Goal: Information Seeking & Learning: Learn about a topic

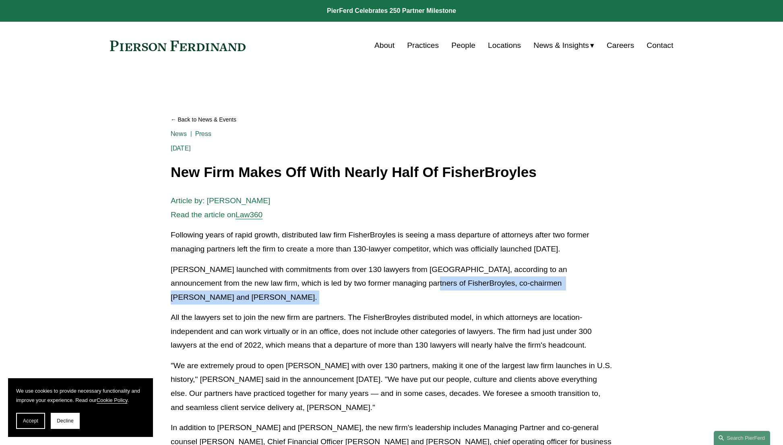
drag, startPoint x: 376, startPoint y: 281, endPoint x: 417, endPoint y: 308, distance: 49.1
click at [417, 308] on div "Article by: Aebra Coe Read the article on Law360 Following years of rapid growt…" at bounding box center [392, 431] width 442 height 474
click at [418, 308] on div "Article by: Aebra Coe Read the article on Law360 Following years of rapid growt…" at bounding box center [392, 431] width 442 height 474
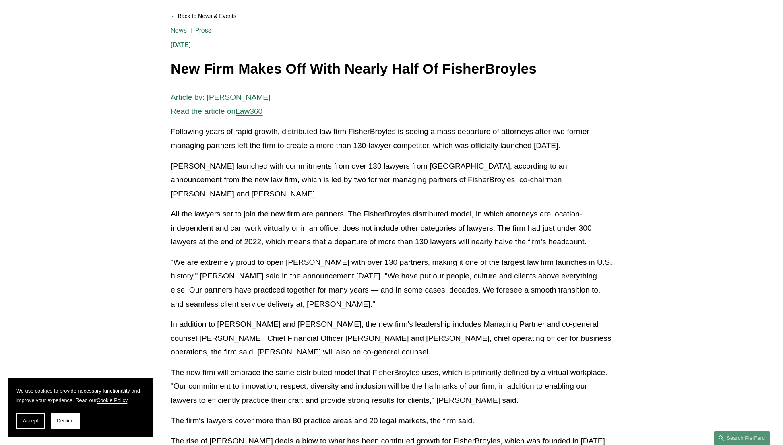
scroll to position [180, 0]
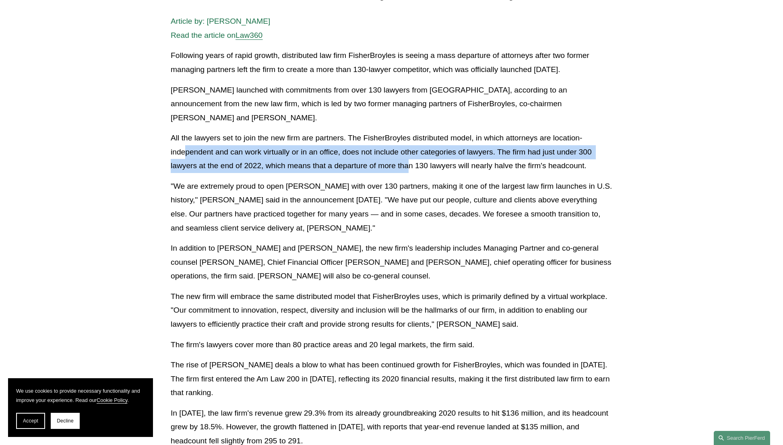
drag, startPoint x: 187, startPoint y: 155, endPoint x: 411, endPoint y: 160, distance: 224.7
click at [411, 160] on p "All the lawyers set to join the new firm are partners. The FisherBroyles distri…" at bounding box center [392, 152] width 442 height 42
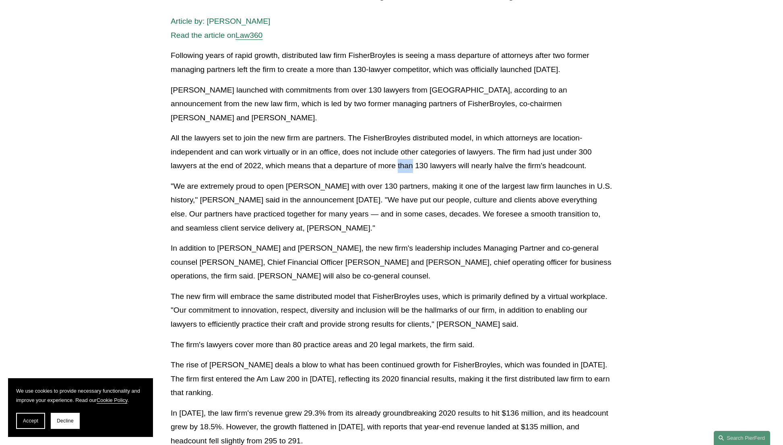
click at [411, 160] on p "All the lawyers set to join the new firm are partners. The FisherBroyles distri…" at bounding box center [392, 152] width 442 height 42
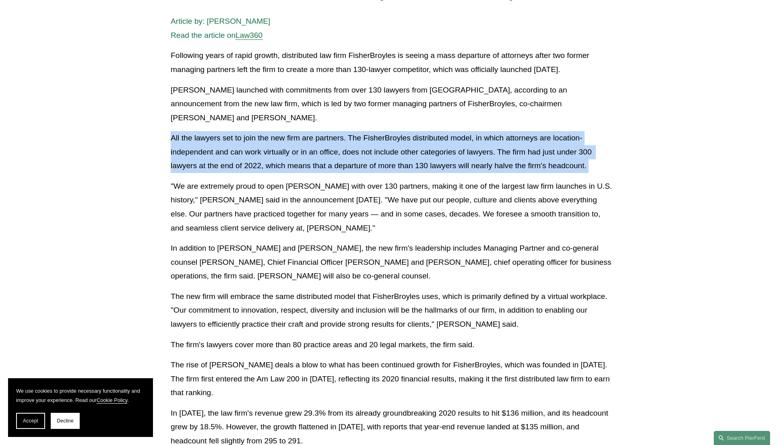
click at [411, 160] on p "All the lawyers set to join the new firm are partners. The FisherBroyles distri…" at bounding box center [392, 152] width 442 height 42
click at [430, 161] on p "All the lawyers set to join the new firm are partners. The FisherBroyles distri…" at bounding box center [392, 152] width 442 height 42
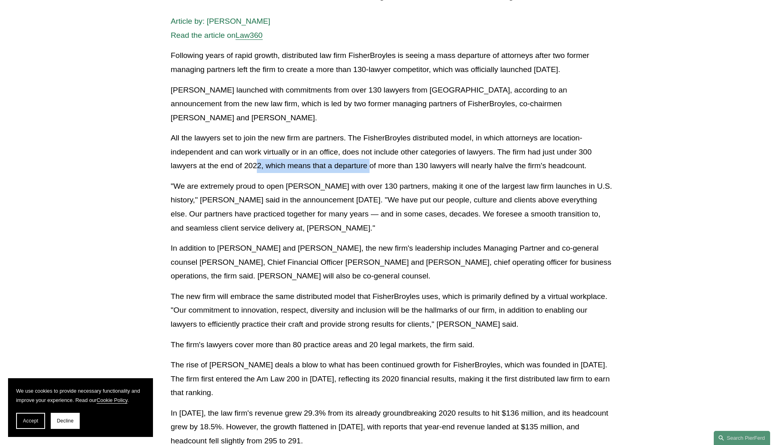
drag, startPoint x: 314, startPoint y: 168, endPoint x: 390, endPoint y: 163, distance: 76.2
click at [390, 163] on p "All the lawyers set to join the new firm are partners. The FisherBroyles distri…" at bounding box center [392, 152] width 442 height 42
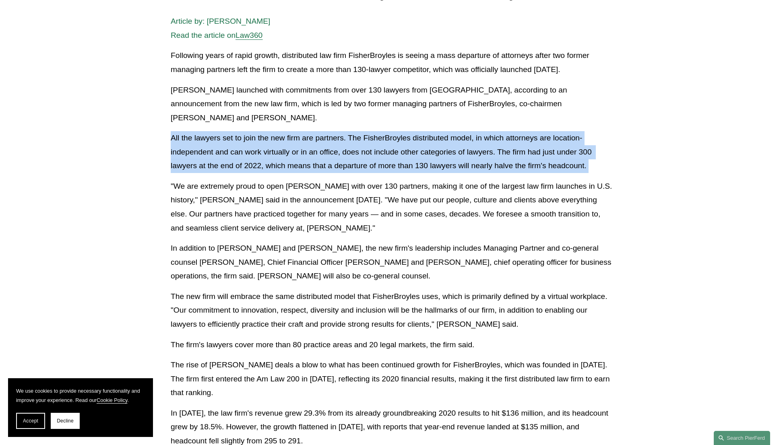
click at [390, 163] on p "All the lawyers set to join the new firm are partners. The FisherBroyles distri…" at bounding box center [392, 152] width 442 height 42
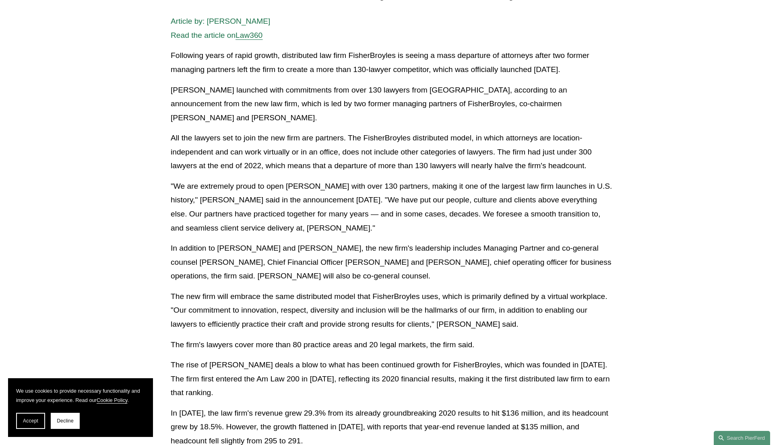
click at [406, 180] on p ""We are extremely proud to open Pierson Ferdinand with over 130 partners, makin…" at bounding box center [392, 208] width 442 height 56
drag, startPoint x: 302, startPoint y: 186, endPoint x: 407, endPoint y: 199, distance: 106.4
click at [407, 199] on p ""We are extremely proud to open Pierson Ferdinand with over 130 partners, makin…" at bounding box center [392, 208] width 442 height 56
click at [386, 197] on p ""We are extremely proud to open Pierson Ferdinand with over 130 partners, makin…" at bounding box center [392, 208] width 442 height 56
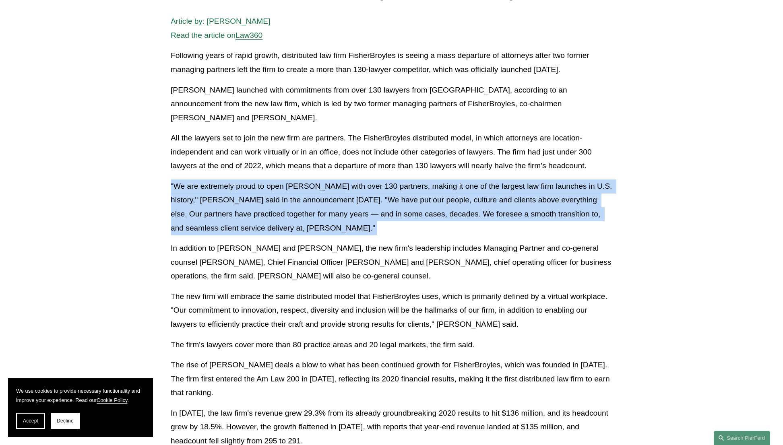
click at [386, 197] on p ""We are extremely proud to open Pierson Ferdinand with over 130 partners, makin…" at bounding box center [392, 208] width 442 height 56
click at [405, 213] on p ""We are extremely proud to open Pierson Ferdinand with over 130 partners, makin…" at bounding box center [392, 208] width 442 height 56
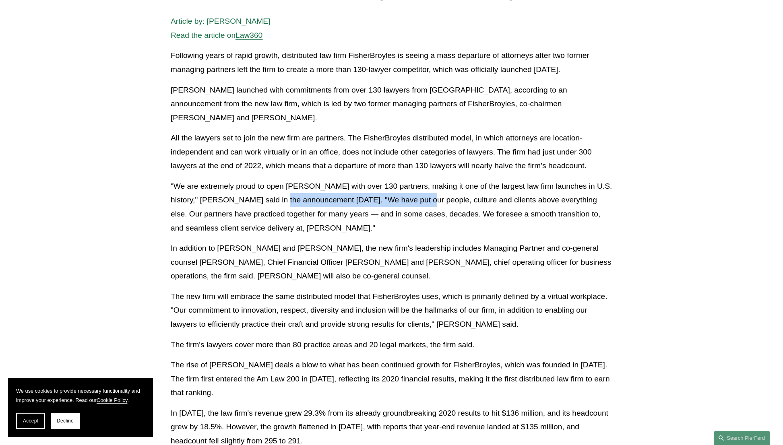
drag, startPoint x: 276, startPoint y: 196, endPoint x: 426, endPoint y: 200, distance: 150.2
click at [426, 200] on p ""We are extremely proud to open Pierson Ferdinand with over 130 partners, makin…" at bounding box center [392, 208] width 442 height 56
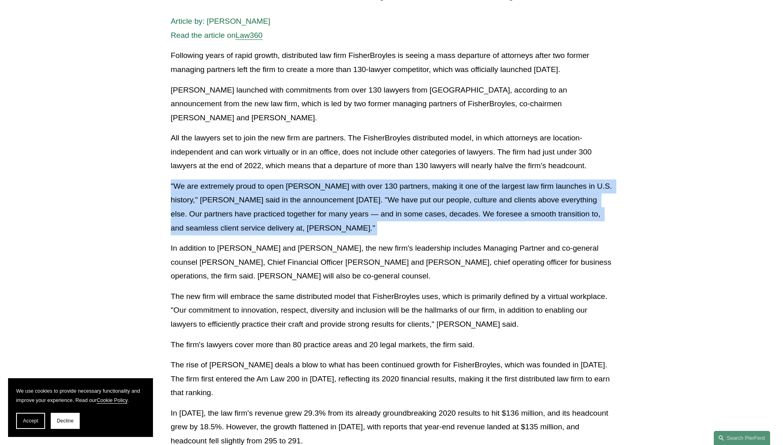
click at [426, 200] on p ""We are extremely proud to open Pierson Ferdinand with over 130 partners, makin…" at bounding box center [392, 208] width 442 height 56
click at [422, 221] on p ""We are extremely proud to open Pierson Ferdinand with over 130 partners, makin…" at bounding box center [392, 208] width 442 height 56
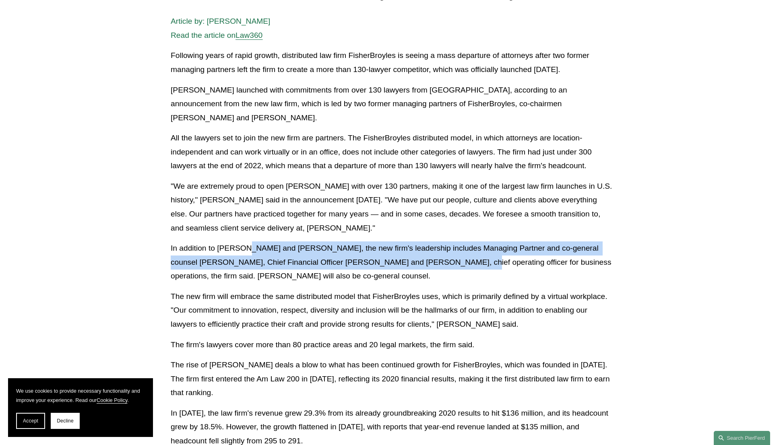
drag, startPoint x: 244, startPoint y: 250, endPoint x: 442, endPoint y: 262, distance: 198.5
click at [442, 262] on p "In addition to Pierson and Ferdinand, the new firm's leadership includes Managi…" at bounding box center [392, 263] width 442 height 42
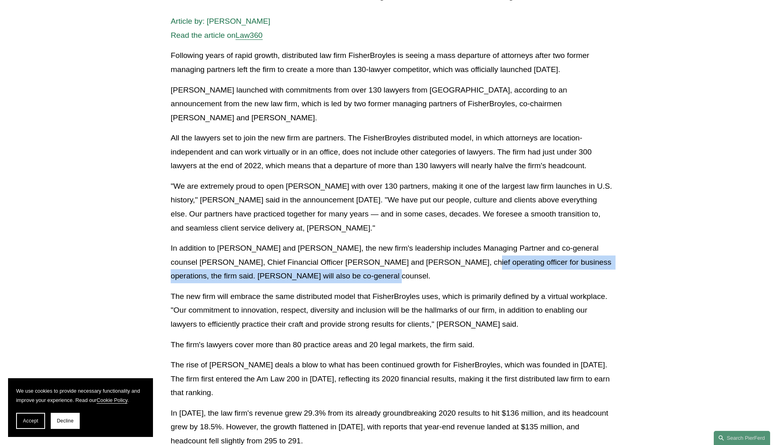
drag, startPoint x: 504, startPoint y: 270, endPoint x: 510, endPoint y: 271, distance: 5.2
click at [510, 271] on p "In addition to Pierson and Ferdinand, the new firm's leadership includes Managi…" at bounding box center [392, 263] width 442 height 42
click at [508, 276] on p "In addition to Pierson and Ferdinand, the new firm's leadership includes Managi…" at bounding box center [392, 263] width 442 height 42
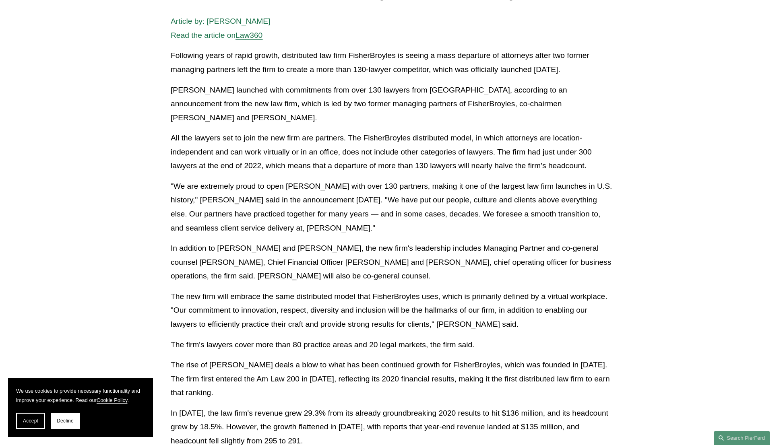
scroll to position [268, 0]
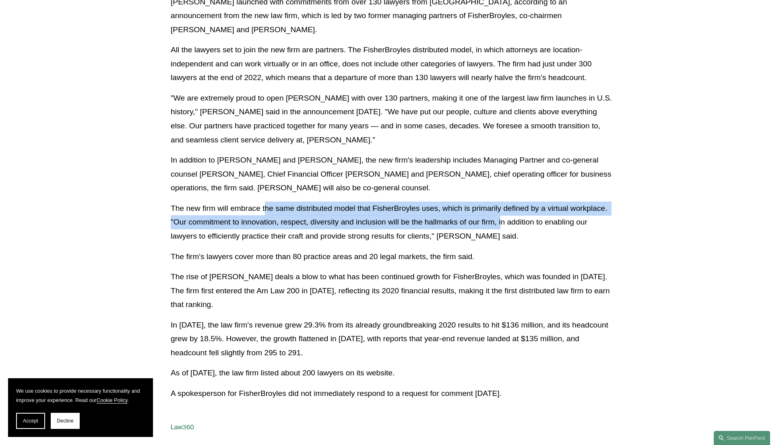
drag, startPoint x: 448, startPoint y: 227, endPoint x: 512, endPoint y: 227, distance: 63.6
click at [512, 227] on p "The new firm will embrace the same distributed model that FisherBroyles uses, w…" at bounding box center [392, 223] width 442 height 42
click at [447, 225] on p "The new firm will embrace the same distributed model that FisherBroyles uses, w…" at bounding box center [392, 223] width 442 height 42
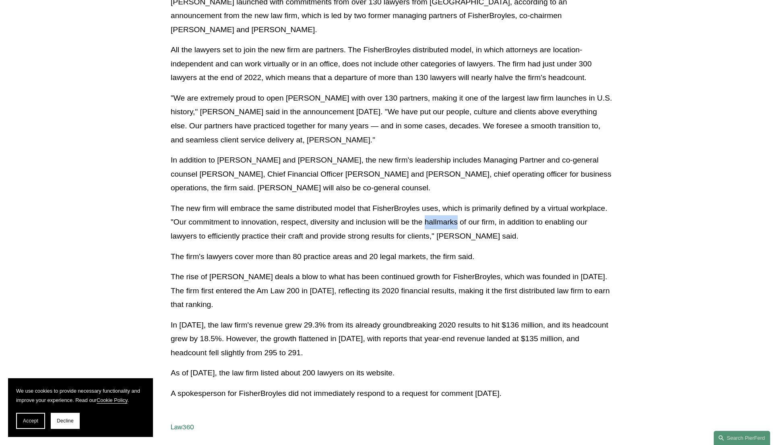
click at [447, 225] on p "The new firm will embrace the same distributed model that FisherBroyles uses, w…" at bounding box center [392, 223] width 442 height 42
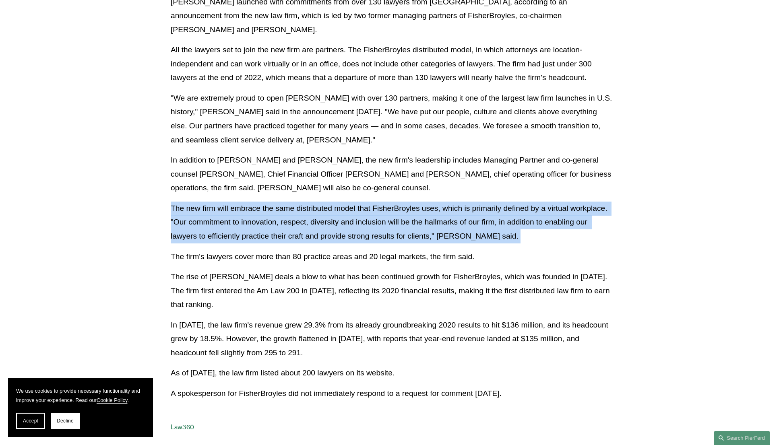
click at [447, 225] on p "The new firm will embrace the same distributed model that FisherBroyles uses, w…" at bounding box center [392, 223] width 442 height 42
click at [378, 221] on p "The new firm will embrace the same distributed model that FisherBroyles uses, w…" at bounding box center [392, 223] width 442 height 42
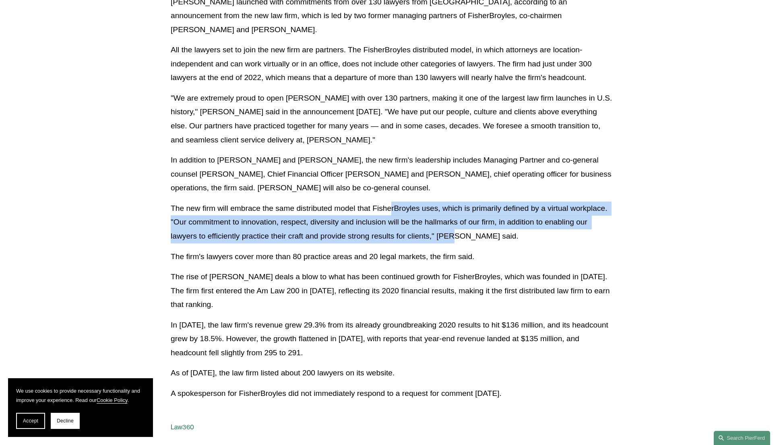
drag, startPoint x: 392, startPoint y: 205, endPoint x: 456, endPoint y: 232, distance: 69.3
click at [456, 232] on p "The new firm will embrace the same distributed model that FisherBroyles uses, w…" at bounding box center [392, 223] width 442 height 42
click at [451, 223] on p "The new firm will embrace the same distributed model that FisherBroyles uses, w…" at bounding box center [392, 223] width 442 height 42
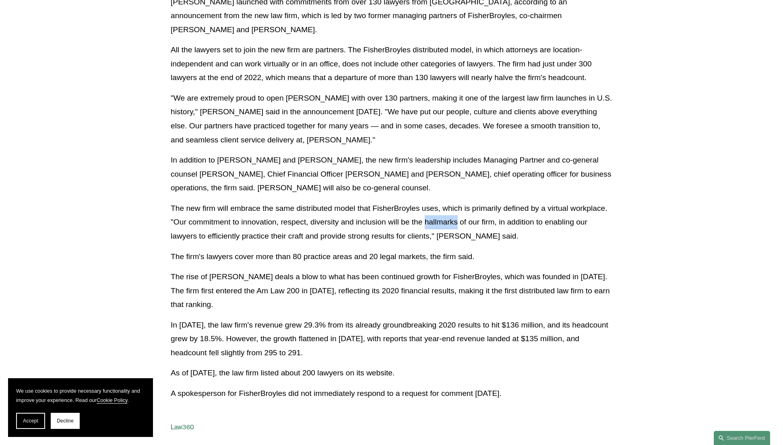
click at [451, 223] on p "The new firm will embrace the same distributed model that FisherBroyles uses, w…" at bounding box center [392, 223] width 442 height 42
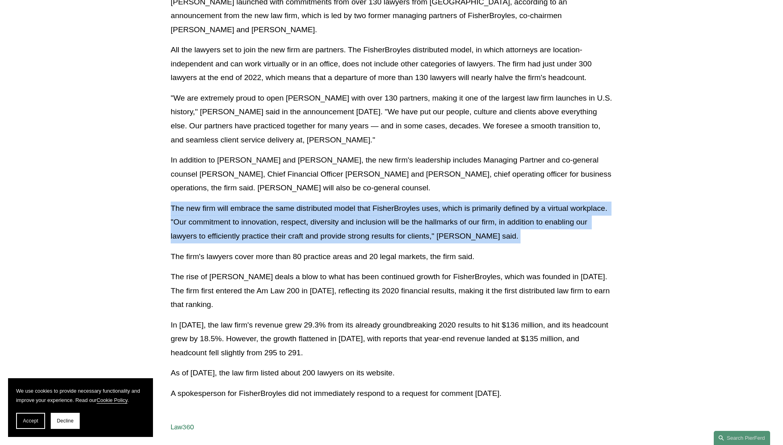
click at [451, 223] on p "The new firm will embrace the same distributed model that FisherBroyles uses, w…" at bounding box center [392, 223] width 442 height 42
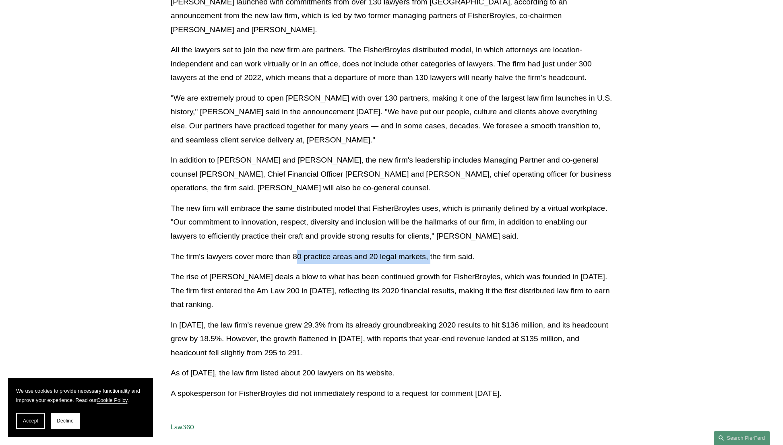
drag, startPoint x: 300, startPoint y: 263, endPoint x: 432, endPoint y: 263, distance: 132.5
click at [432, 263] on p "The firm's lawyers cover more than 80 practice areas and 20 legal markets, the …" at bounding box center [392, 257] width 442 height 14
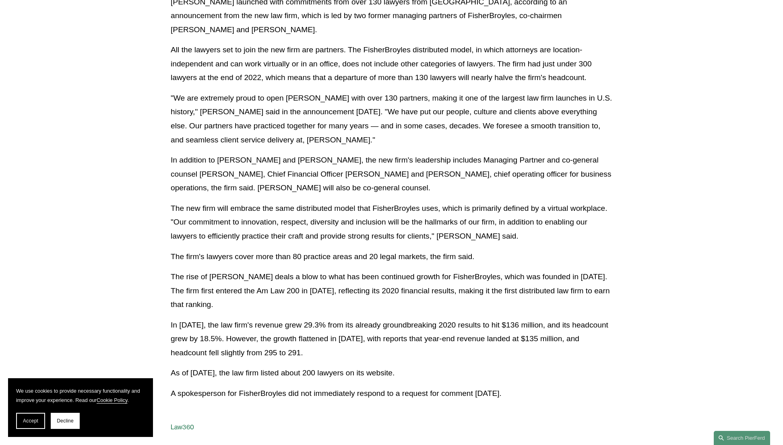
click at [428, 277] on p "The rise of Pierson Ferdinand deals a blow to what has been continued growth fo…" at bounding box center [392, 291] width 442 height 42
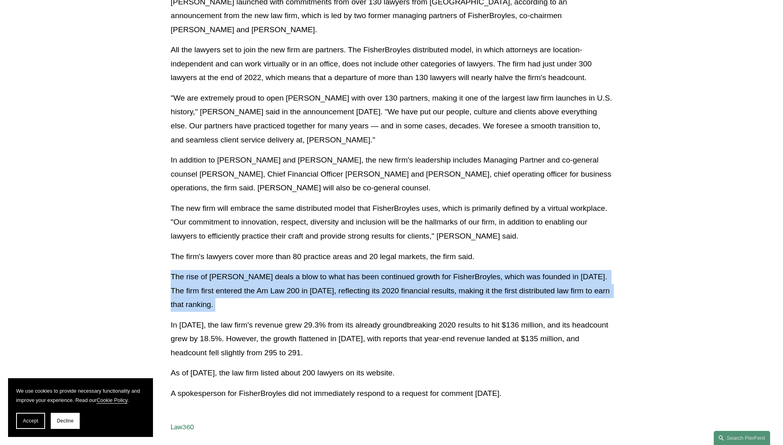
click at [428, 277] on p "The rise of Pierson Ferdinand deals a blow to what has been continued growth fo…" at bounding box center [392, 291] width 442 height 42
click at [440, 298] on p "The rise of Pierson Ferdinand deals a blow to what has been continued growth fo…" at bounding box center [392, 291] width 442 height 42
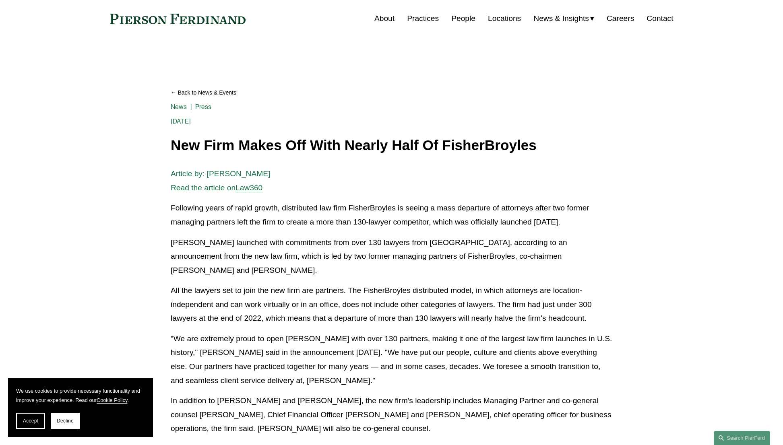
scroll to position [0, 0]
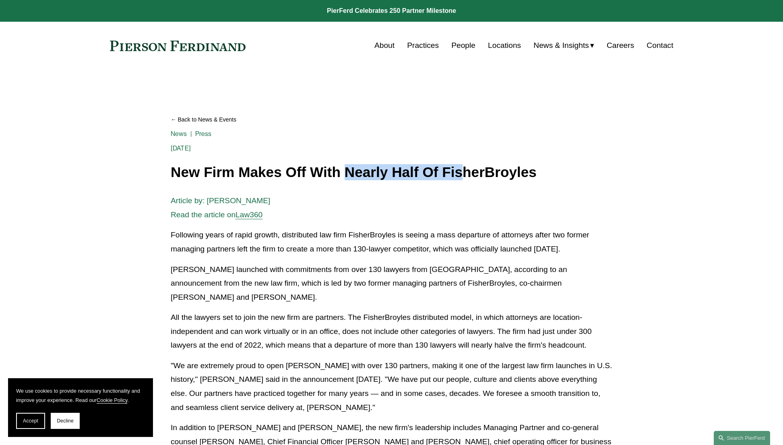
drag, startPoint x: 346, startPoint y: 176, endPoint x: 461, endPoint y: 176, distance: 114.3
click at [461, 176] on h1 "New Firm Makes Off With Nearly Half Of FisherBroyles" at bounding box center [392, 173] width 442 height 16
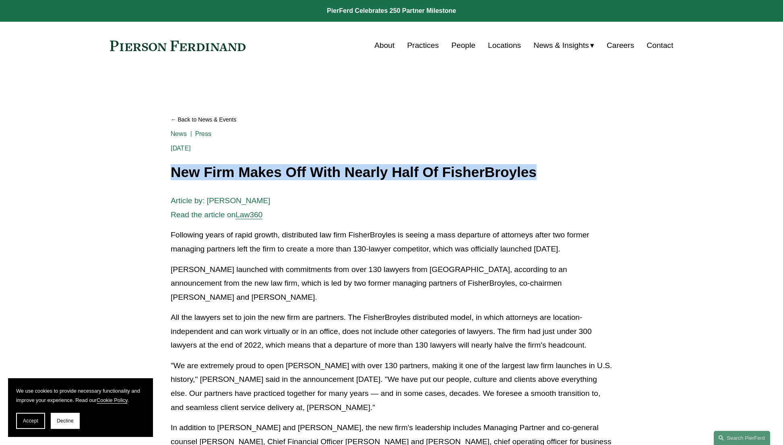
click at [461, 176] on h1 "New Firm Makes Off With Nearly Half Of FisherBroyles" at bounding box center [392, 173] width 442 height 16
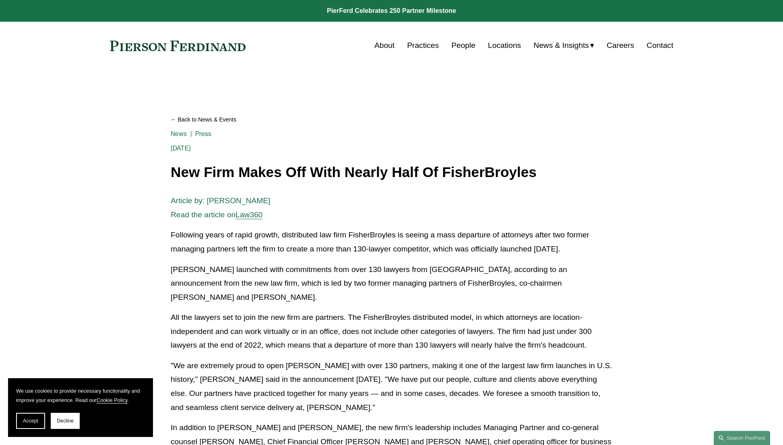
click at [458, 227] on div "Article by: Aebra Coe Read the article on Law360 Following years of rapid growt…" at bounding box center [392, 431] width 442 height 474
drag, startPoint x: 270, startPoint y: 179, endPoint x: 402, endPoint y: 176, distance: 132.1
click at [402, 176] on h1 "New Firm Makes Off With Nearly Half Of FisherBroyles" at bounding box center [392, 173] width 442 height 16
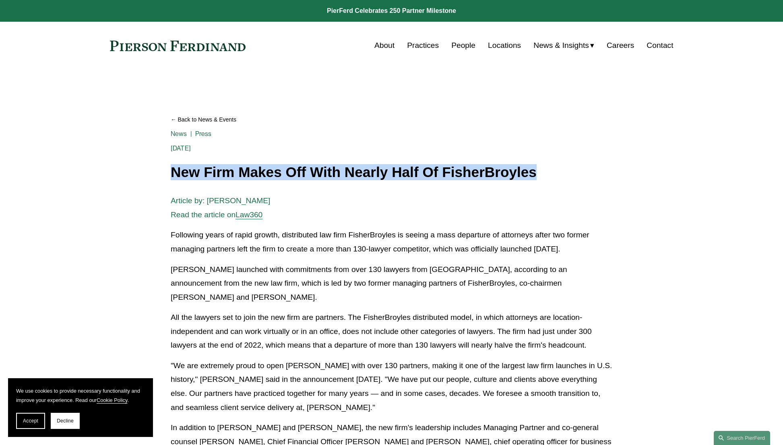
click at [402, 176] on h1 "New Firm Makes Off With Nearly Half Of FisherBroyles" at bounding box center [392, 173] width 442 height 16
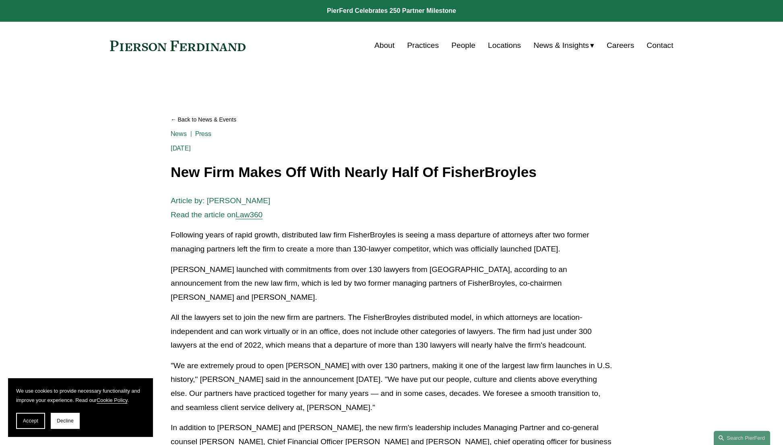
click at [463, 184] on div "Back to News & Events New Firm Makes Off With Nearly Half Of FisherBroyles News…" at bounding box center [392, 404] width 442 height 590
drag, startPoint x: 463, startPoint y: 177, endPoint x: 527, endPoint y: 179, distance: 63.2
click at [509, 180] on h1 "New Firm Makes Off With Nearly Half Of FisherBroyles" at bounding box center [392, 173] width 442 height 16
click at [527, 179] on h1 "New Firm Makes Off With Nearly Half Of FisherBroyles" at bounding box center [392, 173] width 442 height 16
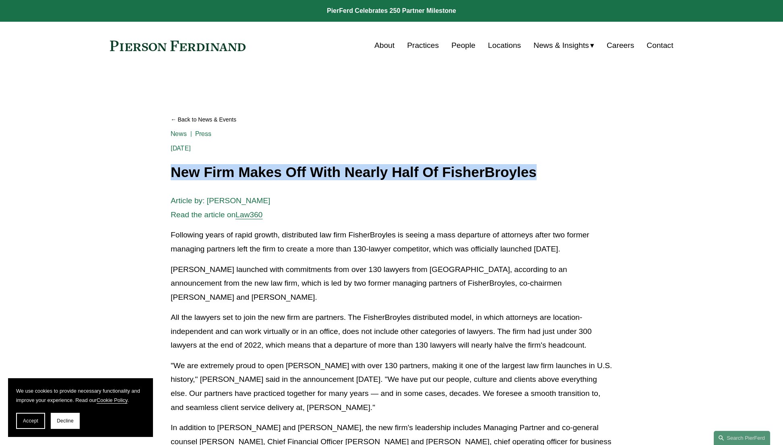
click at [527, 179] on h1 "New Firm Makes Off With Nearly Half Of FisherBroyles" at bounding box center [392, 173] width 442 height 16
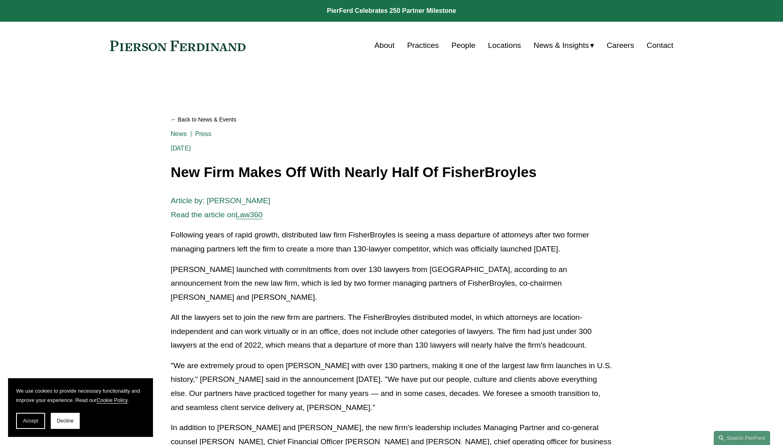
click at [538, 214] on p "Article by: Aebra Coe Read the article on Law360" at bounding box center [392, 208] width 442 height 28
click at [448, 245] on p "Following years of rapid growth, distributed law firm FisherBroyles is seeing a…" at bounding box center [392, 242] width 442 height 28
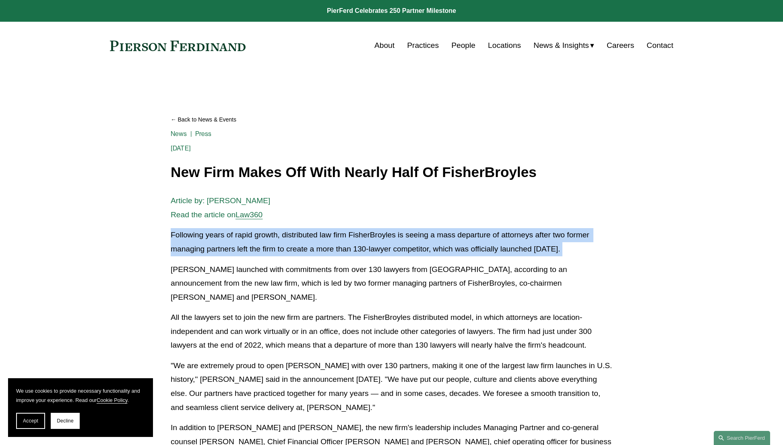
click at [448, 245] on p "Following years of rapid growth, distributed law firm FisherBroyles is seeing a…" at bounding box center [392, 242] width 442 height 28
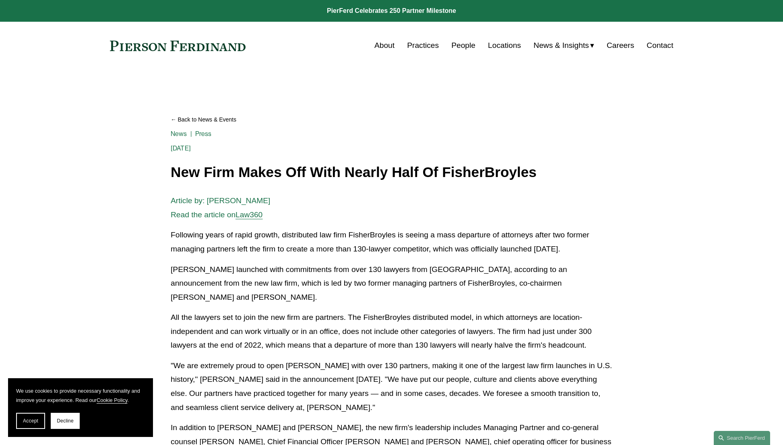
click at [406, 257] on div "Article by: Aebra Coe Read the article on Law360 Following years of rapid growt…" at bounding box center [392, 431] width 442 height 474
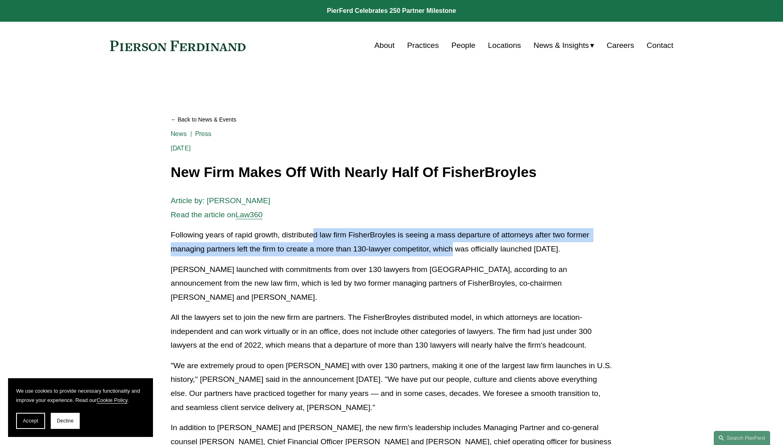
drag, startPoint x: 317, startPoint y: 231, endPoint x: 457, endPoint y: 245, distance: 141.1
click at [457, 245] on p "Following years of rapid growth, distributed law firm FisherBroyles is seeing a…" at bounding box center [392, 242] width 442 height 28
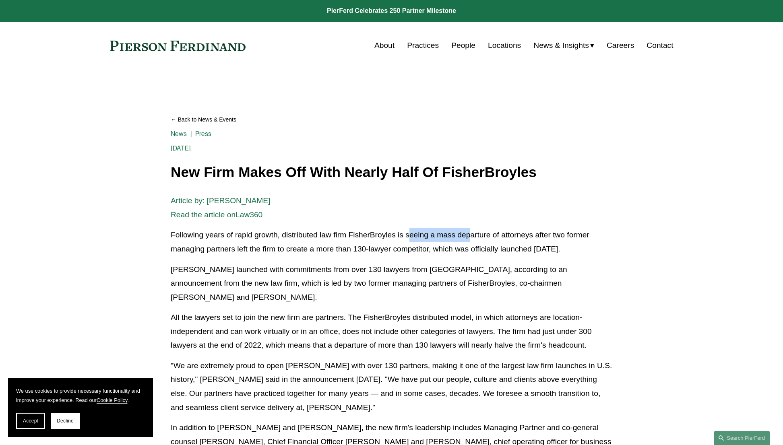
drag, startPoint x: 414, startPoint y: 236, endPoint x: 473, endPoint y: 238, distance: 59.2
click at [473, 238] on p "Following years of rapid growth, distributed law firm FisherBroyles is seeing a…" at bounding box center [392, 242] width 442 height 28
drag, startPoint x: 203, startPoint y: 249, endPoint x: 353, endPoint y: 251, distance: 151.0
click at [353, 251] on p "Following years of rapid growth, distributed law firm FisherBroyles is seeing a…" at bounding box center [392, 242] width 442 height 28
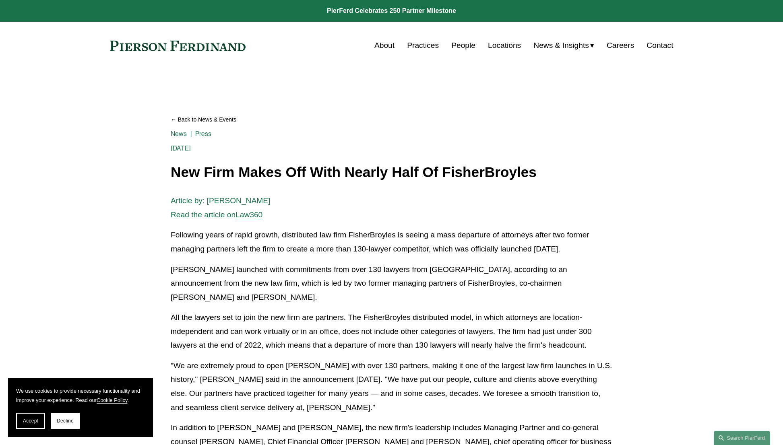
click at [355, 251] on p "Following years of rapid growth, distributed law firm FisherBroyles is seeing a…" at bounding box center [392, 242] width 442 height 28
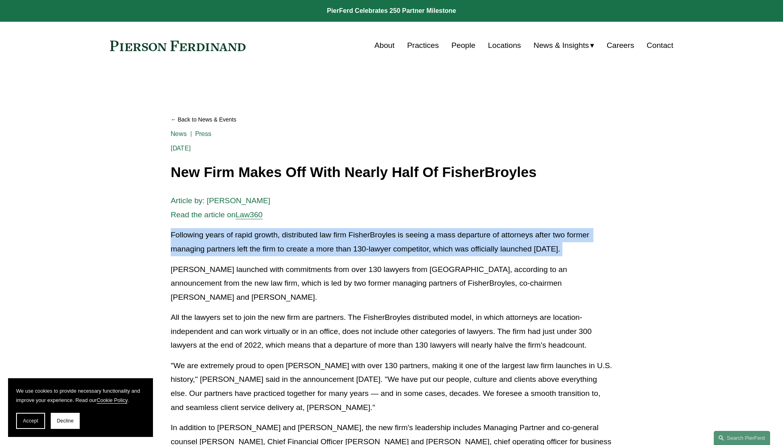
click at [355, 251] on p "Following years of rapid growth, distributed law firm FisherBroyles is seeing a…" at bounding box center [392, 242] width 442 height 28
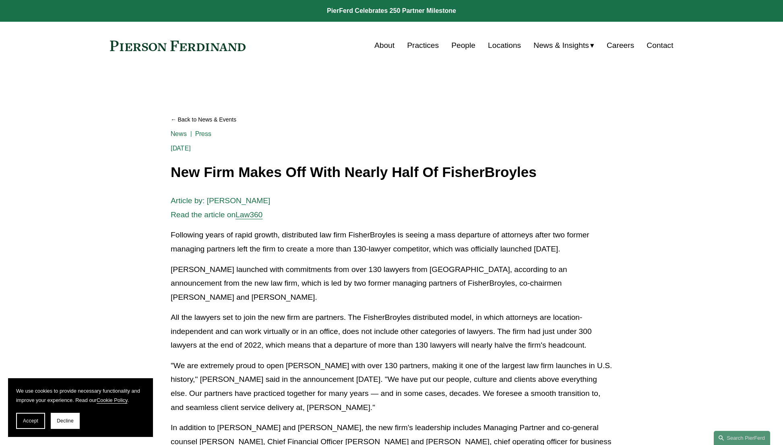
click at [342, 280] on p "Pierson Ferdinand LLP launched with commitments from over 130 lawyers from Fish…" at bounding box center [392, 284] width 442 height 42
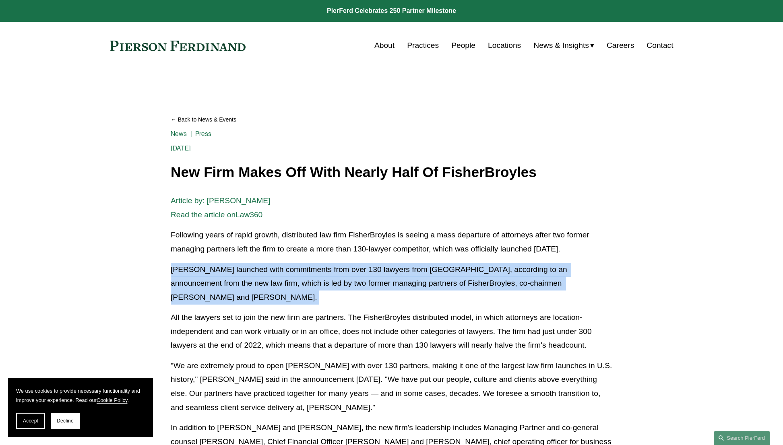
click at [342, 280] on p "Pierson Ferdinand LLP launched with commitments from over 130 lawyers from Fish…" at bounding box center [392, 284] width 442 height 42
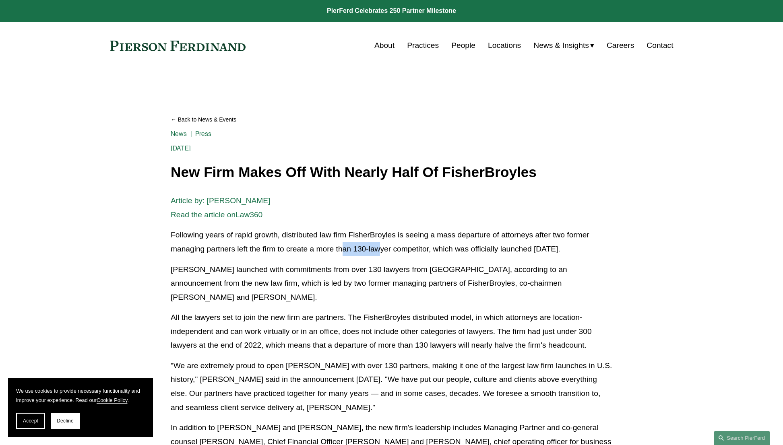
drag, startPoint x: 343, startPoint y: 246, endPoint x: 410, endPoint y: 247, distance: 66.8
click at [410, 247] on p "Following years of rapid growth, distributed law firm FisherBroyles is seeing a…" at bounding box center [392, 242] width 442 height 28
click at [414, 247] on p "Following years of rapid growth, distributed law firm FisherBroyles is seeing a…" at bounding box center [392, 242] width 442 height 28
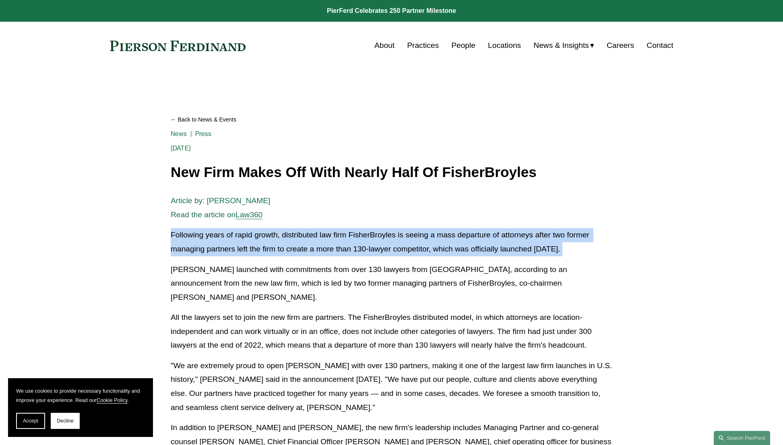
click at [414, 247] on p "Following years of rapid growth, distributed law firm FisherBroyles is seeing a…" at bounding box center [392, 242] width 442 height 28
click at [467, 253] on p "Following years of rapid growth, distributed law firm FisherBroyles is seeing a…" at bounding box center [392, 242] width 442 height 28
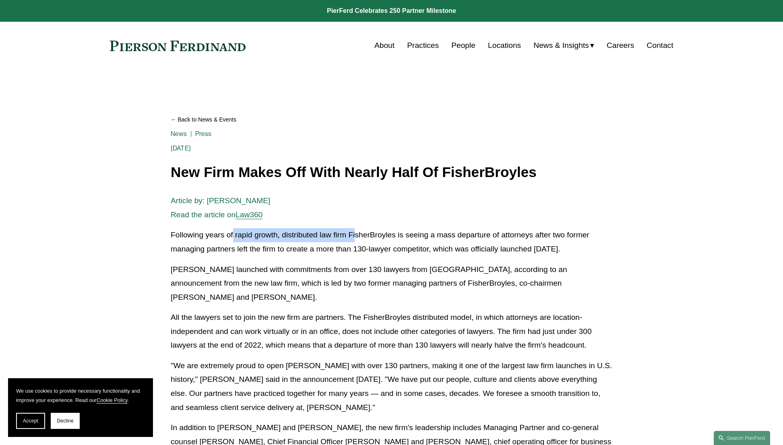
drag, startPoint x: 233, startPoint y: 233, endPoint x: 358, endPoint y: 239, distance: 125.3
click at [358, 238] on p "Following years of rapid growth, distributed law firm FisherBroyles is seeing a…" at bounding box center [392, 242] width 442 height 28
click at [277, 329] on p "All the lawyers set to join the new firm are partners. The FisherBroyles distri…" at bounding box center [392, 332] width 442 height 42
drag, startPoint x: 312, startPoint y: 369, endPoint x: 364, endPoint y: 367, distance: 52.4
click at [364, 367] on p ""We are extremely proud to open Pierson Ferdinand with over 130 partners, makin…" at bounding box center [392, 387] width 442 height 56
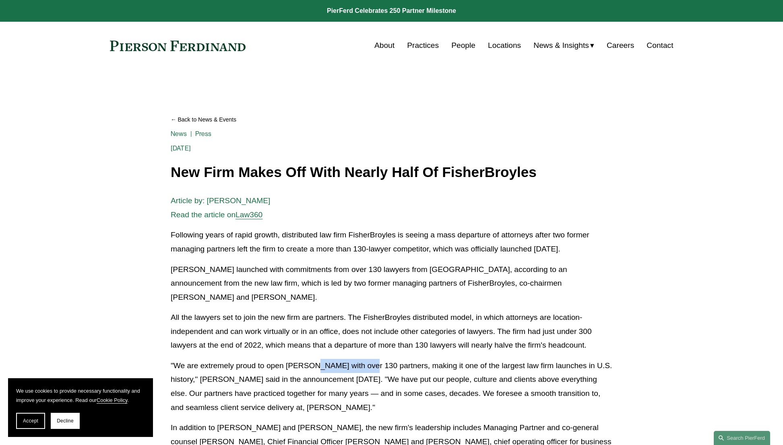
click at [364, 367] on p ""We are extremely proud to open Pierson Ferdinand with over 130 partners, makin…" at bounding box center [392, 387] width 442 height 56
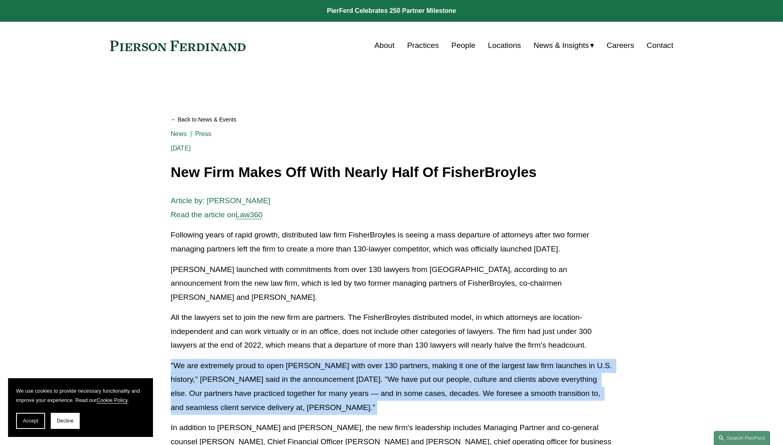
click at [364, 367] on p ""We are extremely proud to open Pierson Ferdinand with over 130 partners, makin…" at bounding box center [392, 387] width 442 height 56
click at [345, 374] on p ""We are extremely proud to open Pierson Ferdinand with over 130 partners, makin…" at bounding box center [392, 387] width 442 height 56
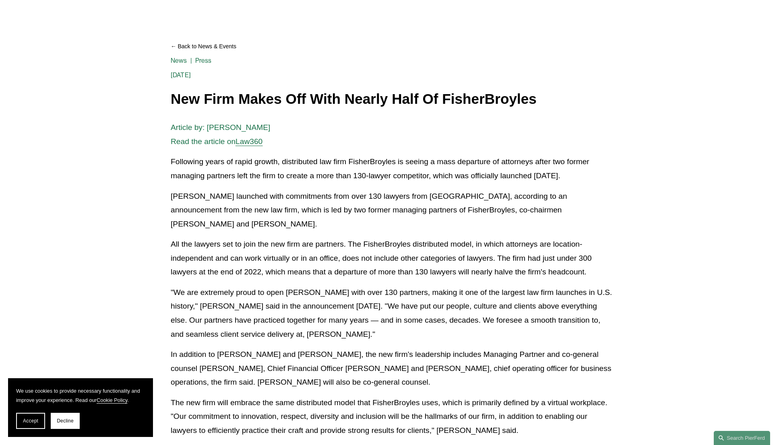
scroll to position [84, 0]
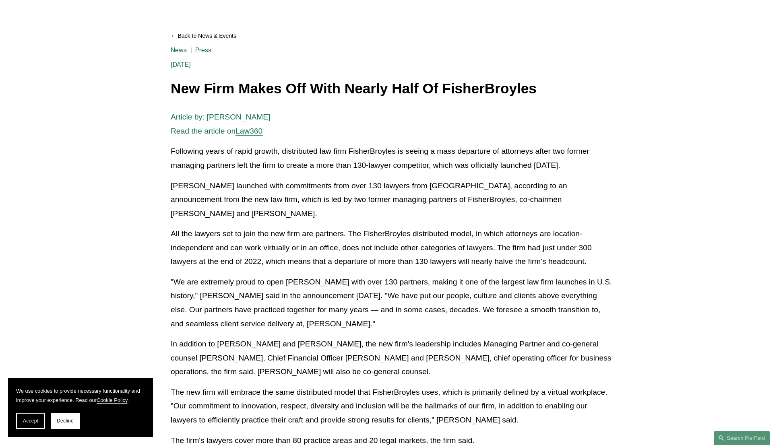
click at [232, 394] on p "The new firm will embrace the same distributed model that FisherBroyles uses, w…" at bounding box center [392, 407] width 442 height 42
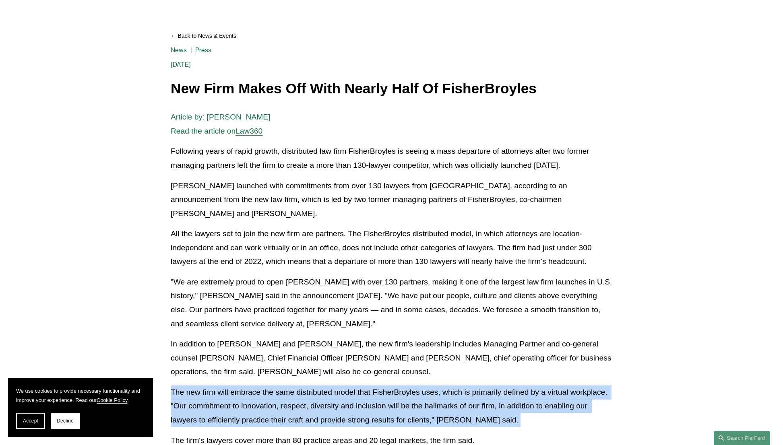
click at [232, 394] on p "The new firm will embrace the same distributed model that FisherBroyles uses, w…" at bounding box center [392, 407] width 442 height 42
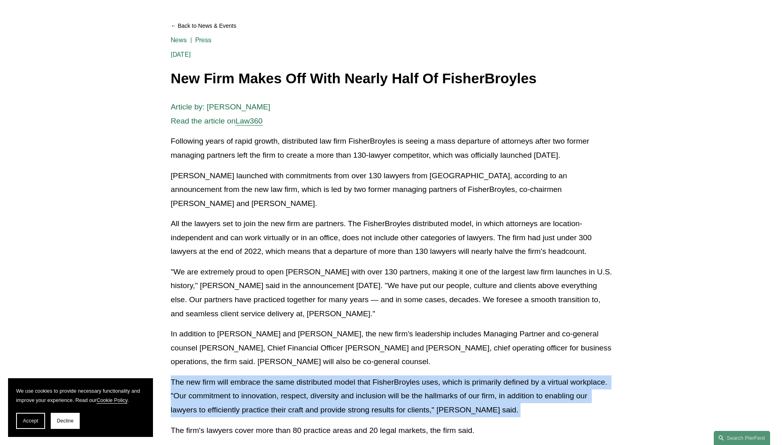
click at [436, 410] on p "The new firm will embrace the same distributed model that FisherBroyles uses, w…" at bounding box center [392, 397] width 442 height 42
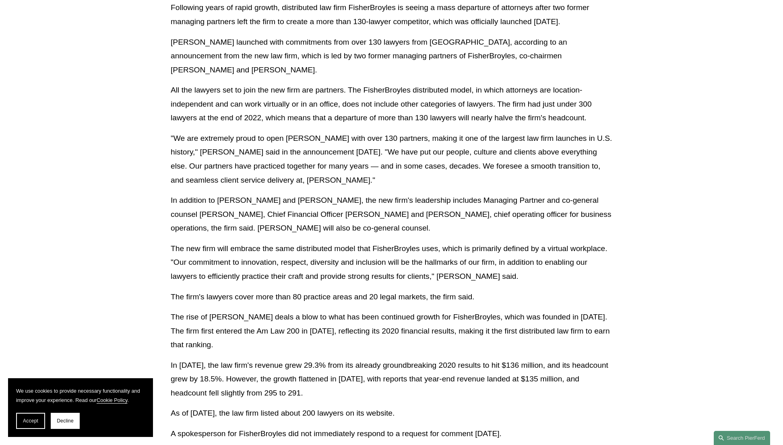
scroll to position [269, 0]
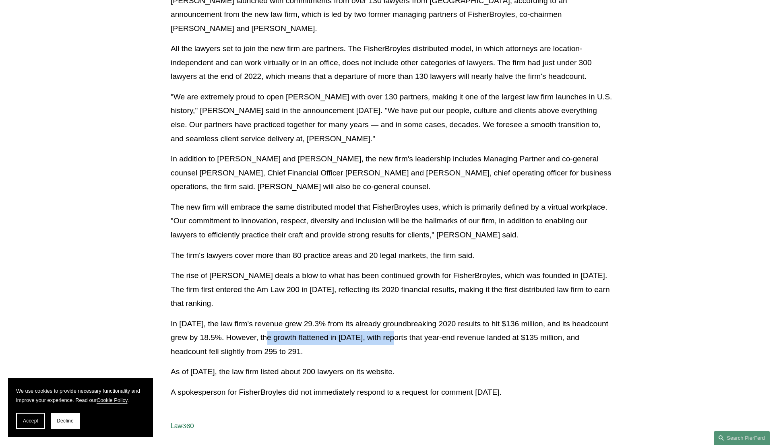
drag, startPoint x: 274, startPoint y: 332, endPoint x: 402, endPoint y: 336, distance: 128.5
click at [402, 336] on p "In 2021, the law firm's revenue grew 29.3% from its already groundbreaking 2020…" at bounding box center [392, 338] width 442 height 42
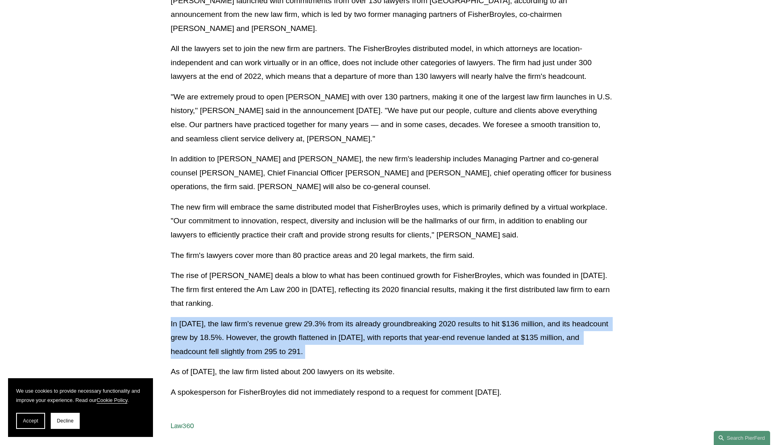
click at [402, 336] on p "In 2021, the law firm's revenue grew 29.3% from its already groundbreaking 2020…" at bounding box center [392, 338] width 442 height 42
click at [439, 354] on p "In 2021, the law firm's revenue grew 29.3% from its already groundbreaking 2020…" at bounding box center [392, 338] width 442 height 42
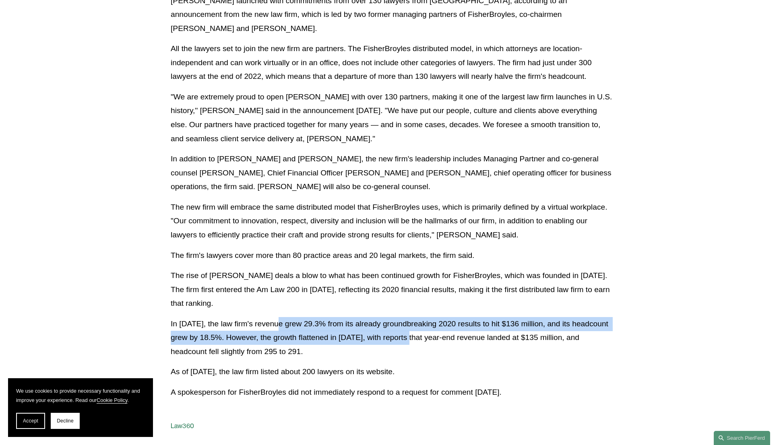
drag, startPoint x: 418, startPoint y: 334, endPoint x: 278, endPoint y: 330, distance: 140.2
click at [278, 330] on p "In 2021, the law firm's revenue grew 29.3% from its already groundbreaking 2020…" at bounding box center [392, 338] width 442 height 42
click at [278, 331] on p "In 2021, the law firm's revenue grew 29.3% from its already groundbreaking 2020…" at bounding box center [392, 338] width 442 height 42
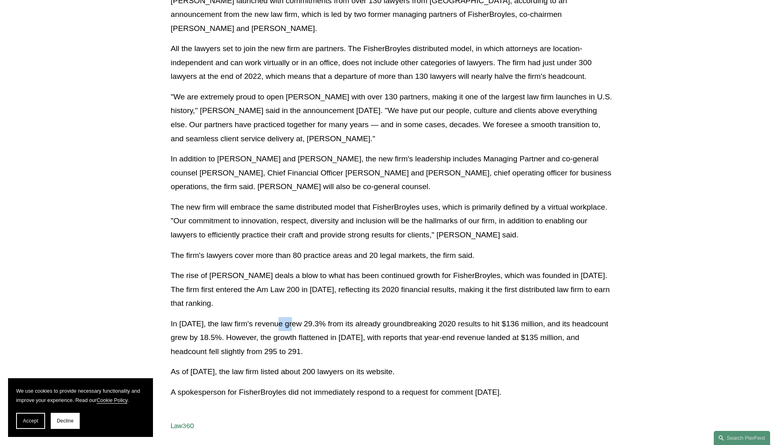
click at [278, 331] on p "In 2021, the law firm's revenue grew 29.3% from its already groundbreaking 2020…" at bounding box center [392, 338] width 442 height 42
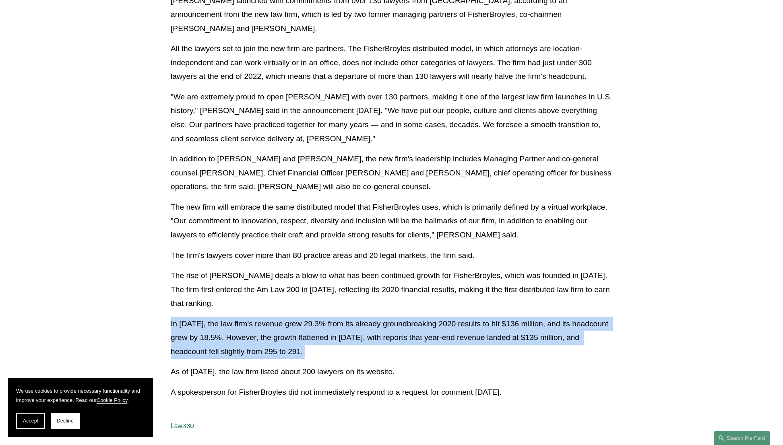
click at [278, 331] on p "In 2021, the law firm's revenue grew 29.3% from its already groundbreaking 2020…" at bounding box center [392, 338] width 442 height 42
click at [294, 340] on p "In 2021, the law firm's revenue grew 29.3% from its already groundbreaking 2020…" at bounding box center [392, 338] width 442 height 42
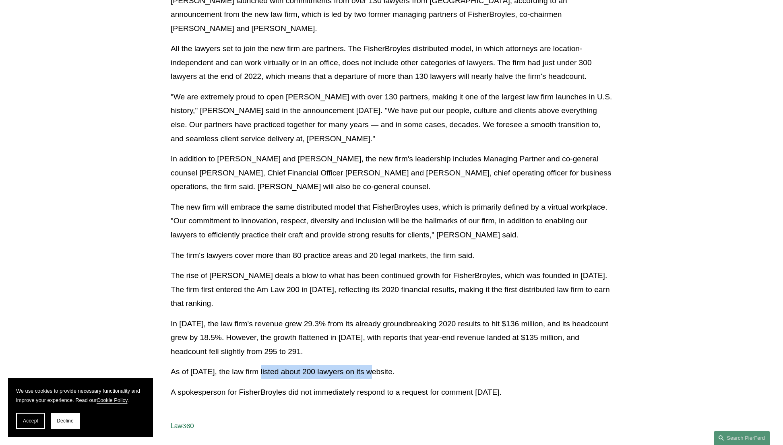
drag, startPoint x: 263, startPoint y: 372, endPoint x: 374, endPoint y: 377, distance: 110.4
click at [374, 377] on p "As of Tuesday, the law firm listed about 200 lawyers on its website." at bounding box center [392, 372] width 442 height 14
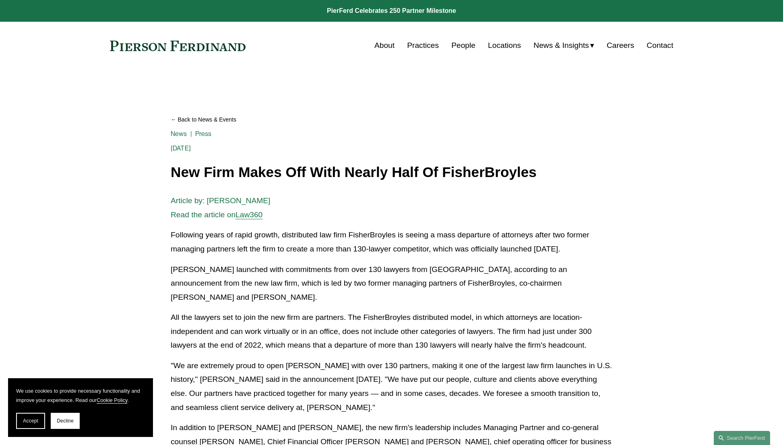
click at [359, 14] on link at bounding box center [391, 11] width 783 height 22
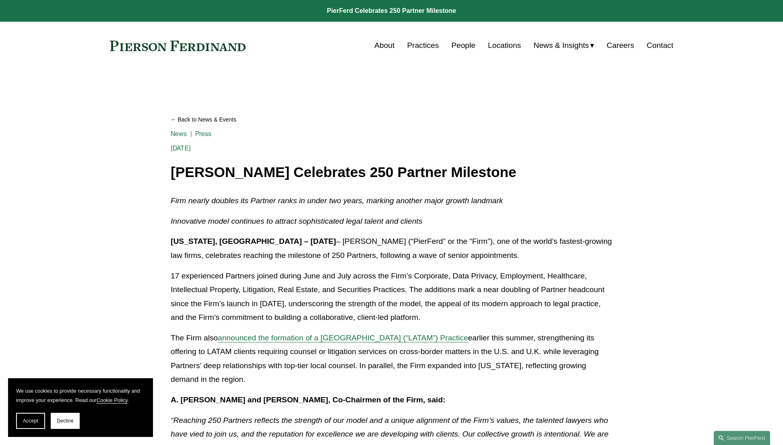
click at [206, 51] on link at bounding box center [178, 46] width 136 height 10
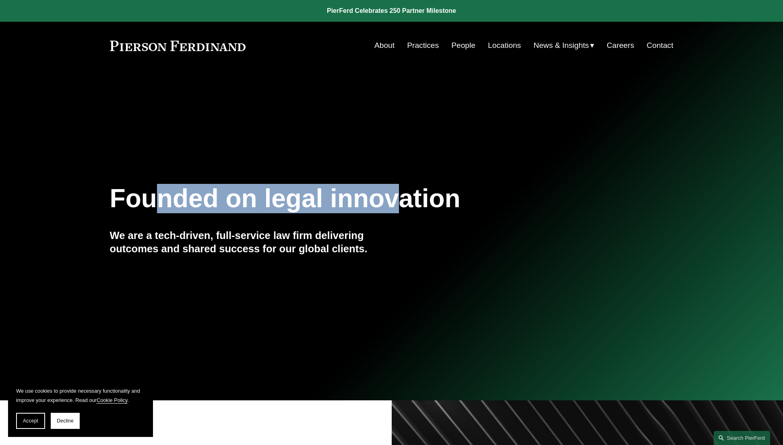
drag, startPoint x: 157, startPoint y: 205, endPoint x: 393, endPoint y: 198, distance: 235.6
click at [393, 198] on h1 "Founded on legal innovation" at bounding box center [345, 198] width 470 height 29
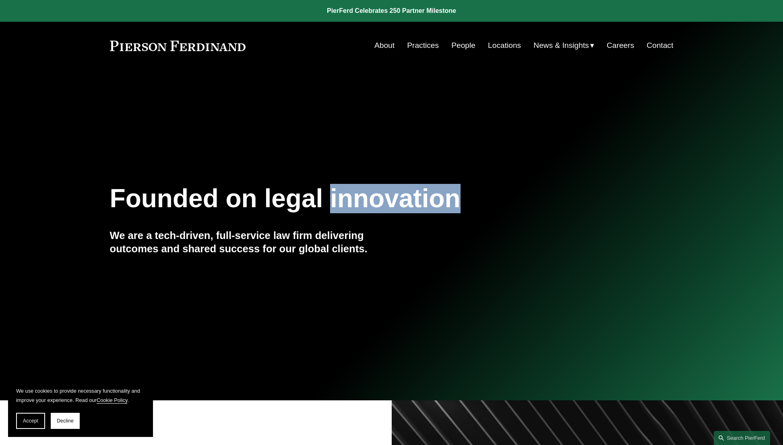
click at [393, 198] on h1 "Founded on legal innovation" at bounding box center [345, 198] width 470 height 29
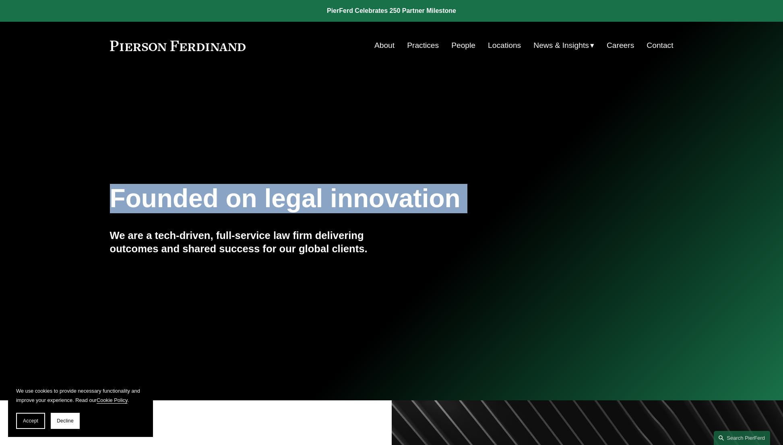
click at [393, 198] on h1 "Founded on legal innovation" at bounding box center [345, 198] width 470 height 29
click at [410, 221] on div "Founded on legal innovation We are a tech-driven, full-service law firm deliver…" at bounding box center [391, 235] width 783 height 109
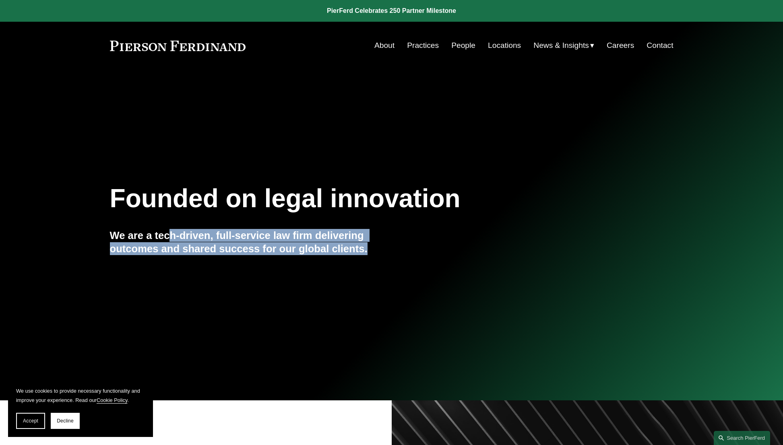
drag, startPoint x: 175, startPoint y: 240, endPoint x: 291, endPoint y: 259, distance: 117.9
click at [290, 258] on div "We are a tech-driven, full-service law firm delivering outcomes and shared succ…" at bounding box center [251, 247] width 282 height 36
click at [293, 262] on div "We are a tech-driven, full-service law firm delivering outcomes and shared succ…" at bounding box center [251, 247] width 282 height 36
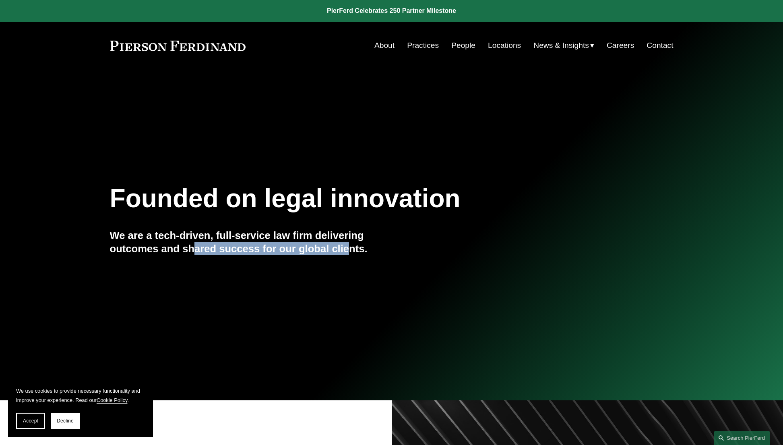
drag, startPoint x: 351, startPoint y: 248, endPoint x: 194, endPoint y: 247, distance: 156.2
click at [194, 247] on h4 "We are a tech-driven, full-service law firm delivering outcomes and shared succ…" at bounding box center [251, 242] width 282 height 26
click at [193, 245] on h4 "We are a tech-driven, full-service law firm delivering outcomes and shared succ…" at bounding box center [251, 242] width 282 height 26
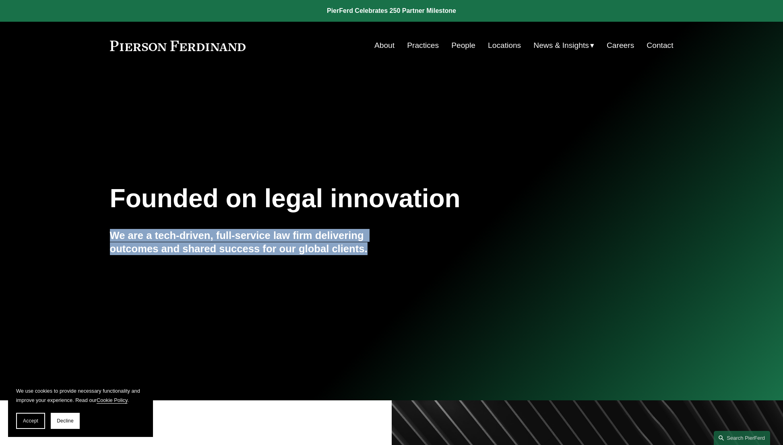
click at [193, 245] on h4 "We are a tech-driven, full-service law firm delivering outcomes and shared succ…" at bounding box center [251, 242] width 282 height 26
click at [255, 264] on div "We are a tech-driven, full-service law firm delivering outcomes and shared succ…" at bounding box center [251, 247] width 282 height 36
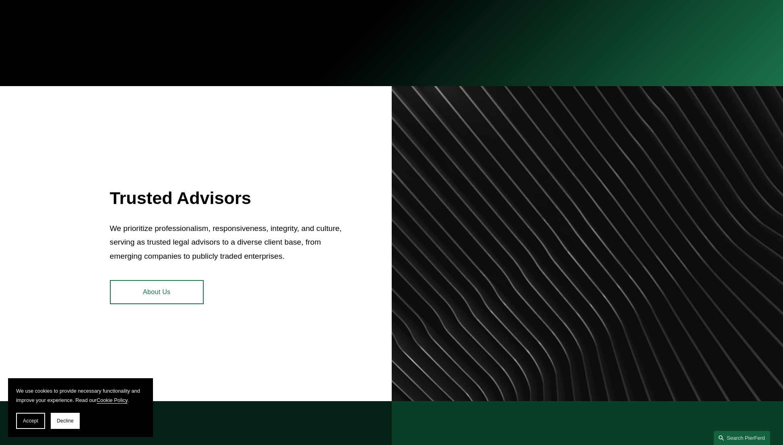
scroll to position [486, 0]
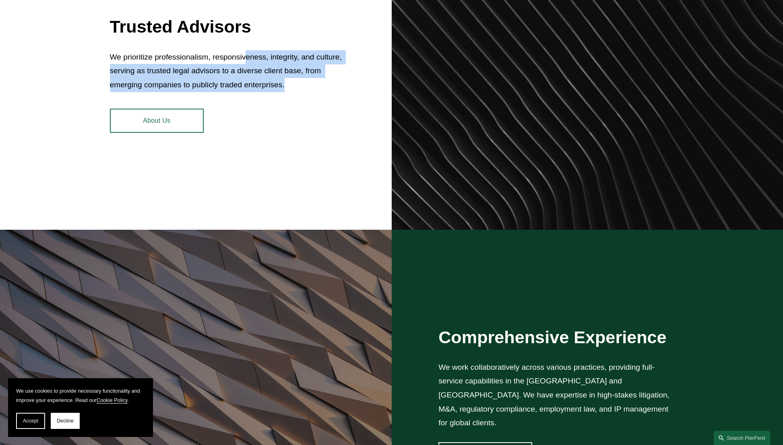
drag, startPoint x: 246, startPoint y: 55, endPoint x: 314, endPoint y: 94, distance: 78.4
click at [312, 92] on div "Trusted Advisors We prioritize professionalism, responsiveness, integrity, and …" at bounding box center [227, 54] width 235 height 85
click at [314, 94] on div "Trusted Advisors We prioritize professionalism, responsiveness, integrity, and …" at bounding box center [227, 54] width 235 height 85
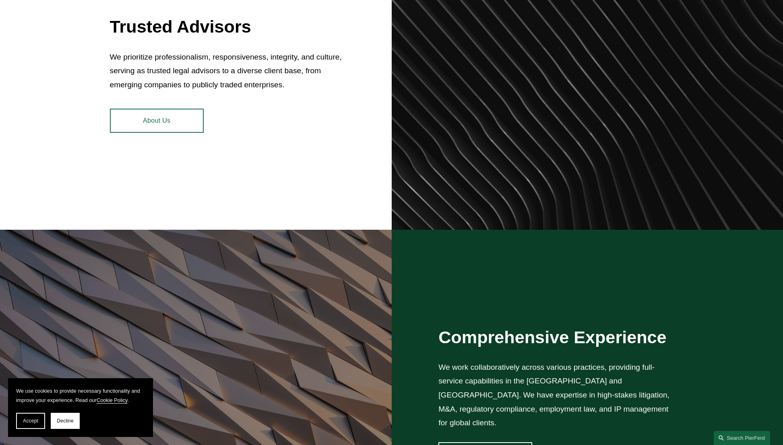
click at [314, 94] on div "Trusted Advisors We prioritize professionalism, responsiveness, integrity, and …" at bounding box center [227, 54] width 235 height 85
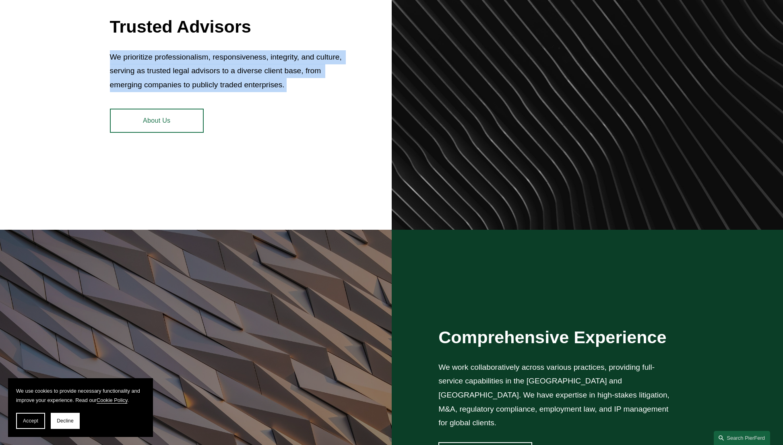
click at [314, 94] on div "Trusted Advisors We prioritize professionalism, responsiveness, integrity, and …" at bounding box center [227, 54] width 235 height 85
click at [334, 121] on div "Trusted Advisors We prioritize professionalism, responsiveness, integrity, and …" at bounding box center [391, 72] width 783 height 315
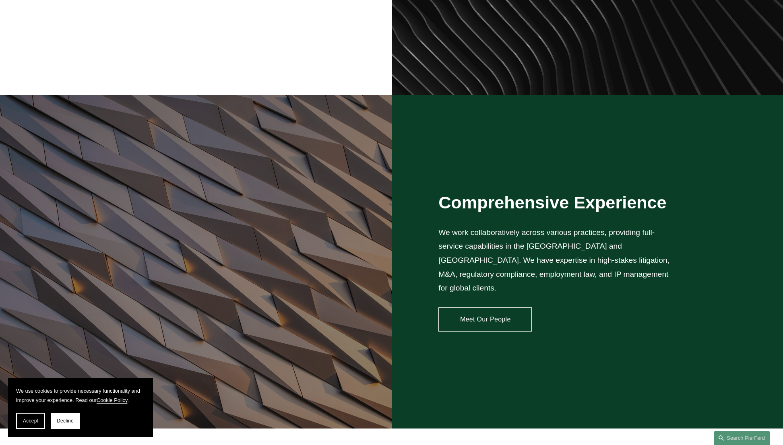
scroll to position [662, 0]
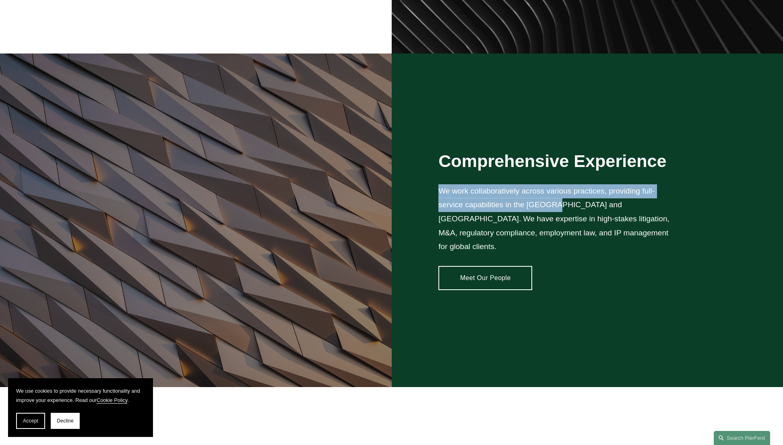
drag, startPoint x: 556, startPoint y: 211, endPoint x: 478, endPoint y: 181, distance: 83.4
click at [478, 181] on div "Comprehensive Experience We work collaboratively across various practices, prov…" at bounding box center [555, 202] width 235 height 103
click at [478, 186] on div "Comprehensive Experience We work collaboratively across various practices, prov…" at bounding box center [555, 202] width 235 height 103
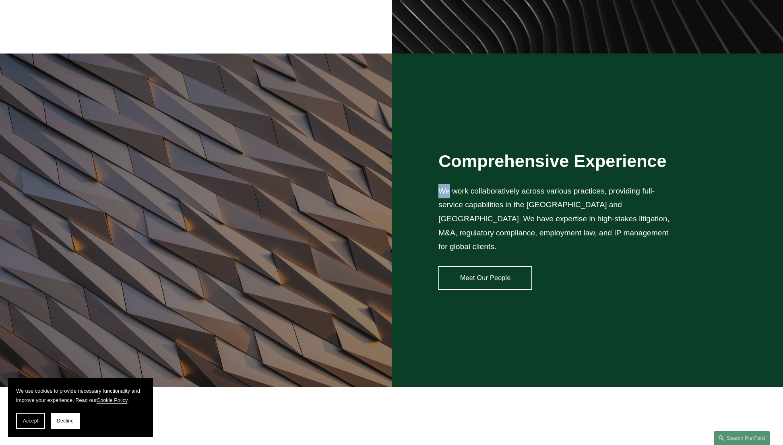
click at [478, 186] on div "Comprehensive Experience We work collaboratively across various practices, prov…" at bounding box center [555, 202] width 235 height 103
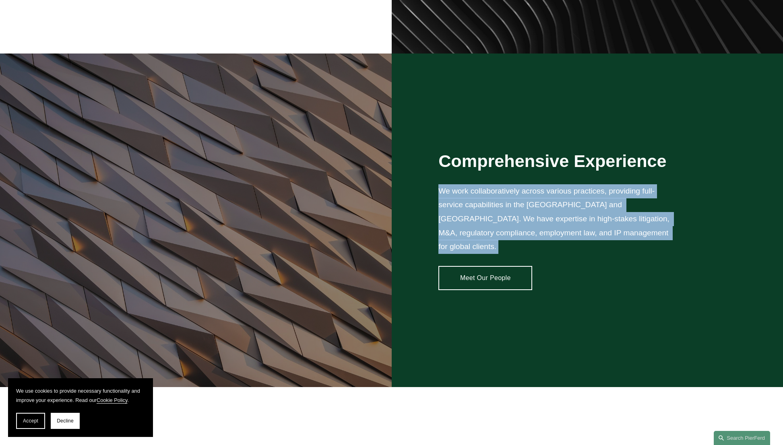
click at [478, 186] on div "Comprehensive Experience We work collaboratively across various practices, prov…" at bounding box center [555, 202] width 235 height 103
click at [500, 222] on p "We work collaboratively across various practices, providing full-service capabi…" at bounding box center [555, 219] width 235 height 70
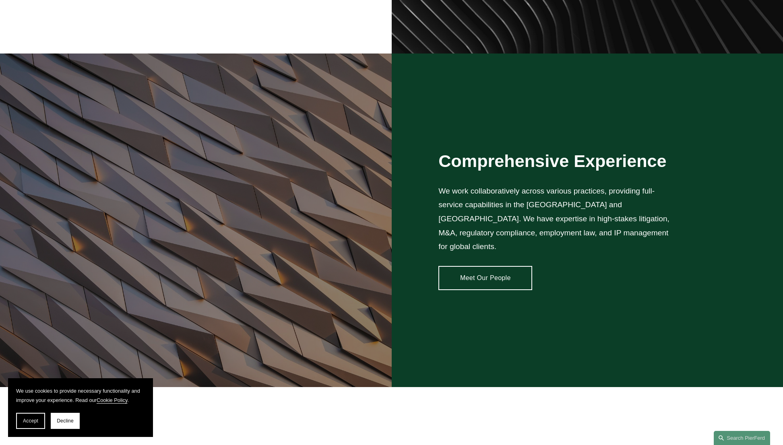
scroll to position [673, 0]
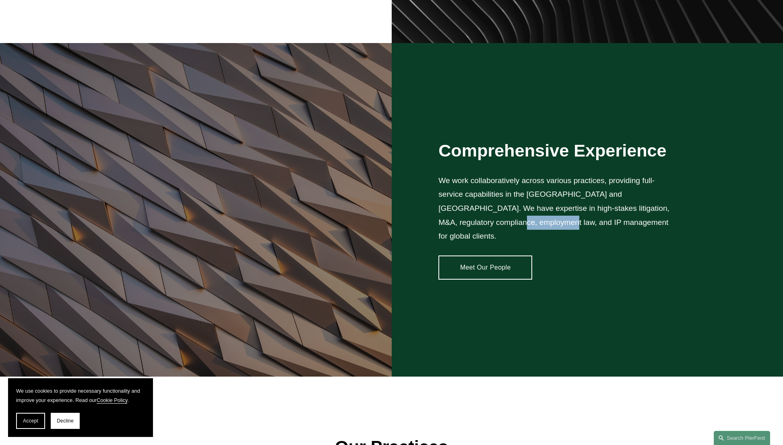
drag, startPoint x: 461, startPoint y: 227, endPoint x: 509, endPoint y: 232, distance: 48.2
click at [509, 232] on p "We work collaboratively across various practices, providing full-service capabi…" at bounding box center [555, 209] width 235 height 70
click at [507, 229] on p "We work collaboratively across various practices, providing full-service capabi…" at bounding box center [555, 209] width 235 height 70
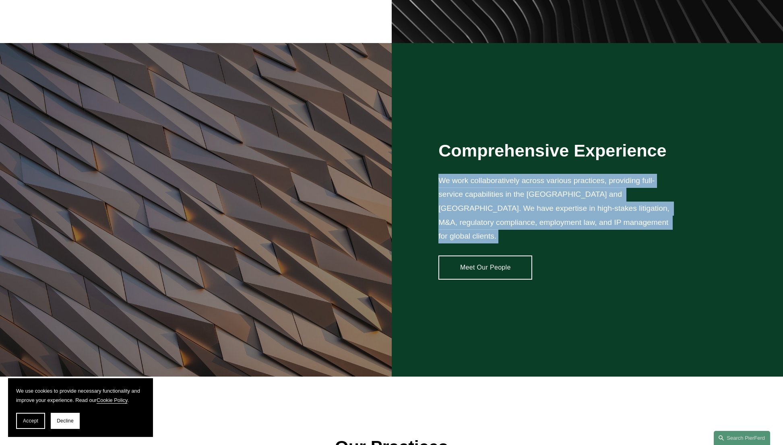
click at [507, 229] on p "We work collaboratively across various practices, providing full-service capabi…" at bounding box center [555, 209] width 235 height 70
click at [533, 251] on div "Comprehensive Experience We work collaboratively across various practices, prov…" at bounding box center [391, 210] width 783 height 334
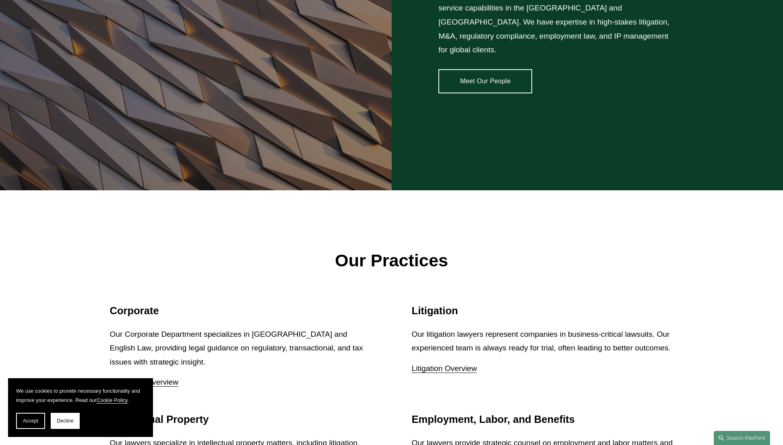
scroll to position [901, 0]
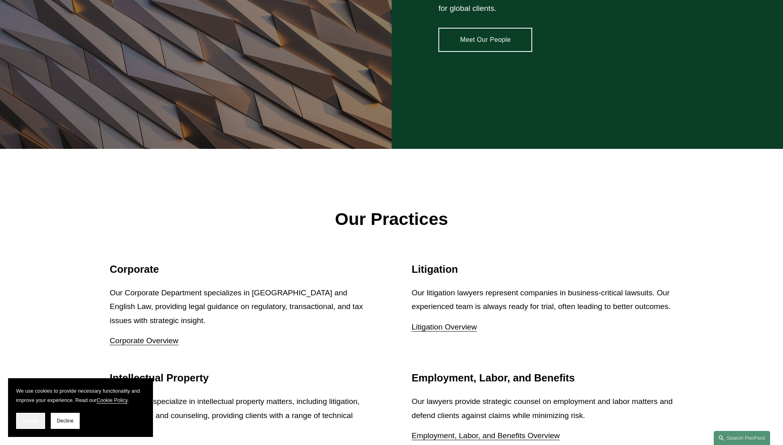
click at [22, 420] on button "Accept" at bounding box center [30, 421] width 29 height 16
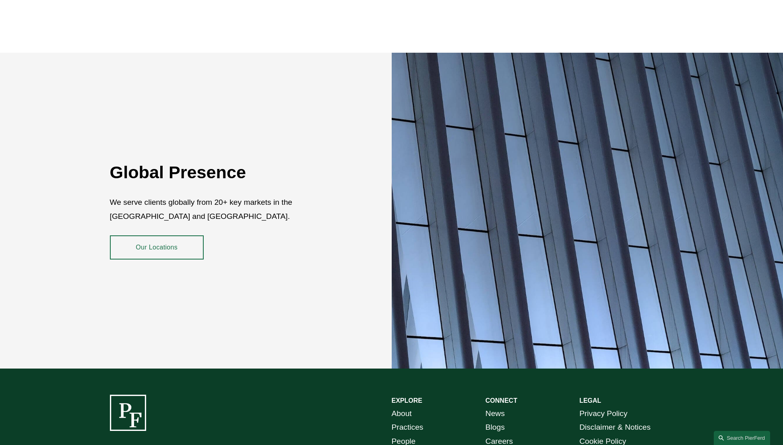
scroll to position [1469, 0]
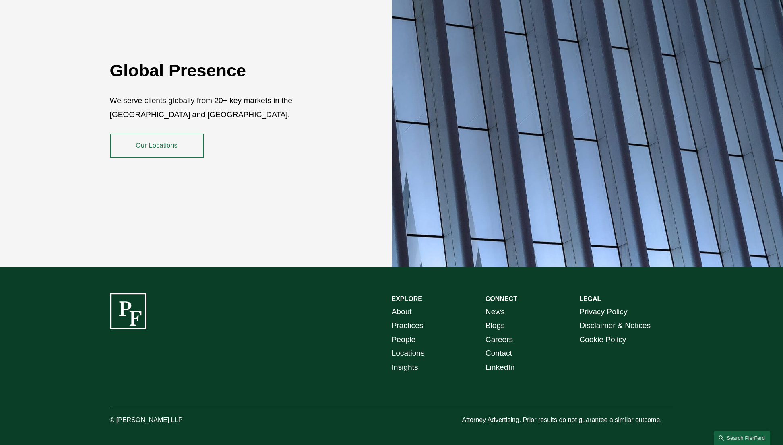
click at [408, 361] on link "Insights" at bounding box center [405, 368] width 27 height 14
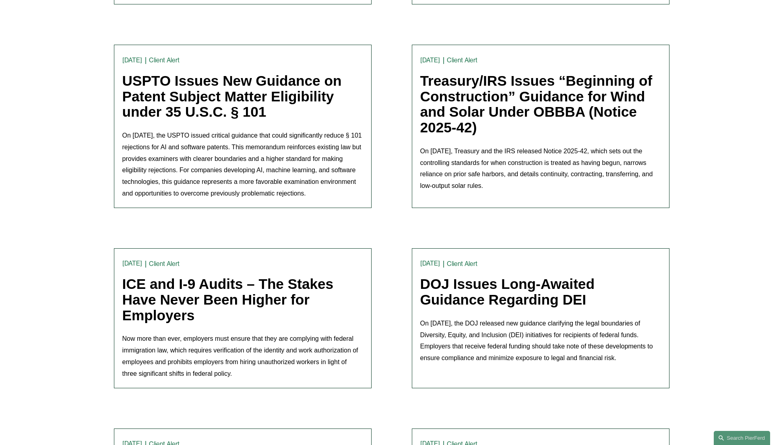
scroll to position [490, 0]
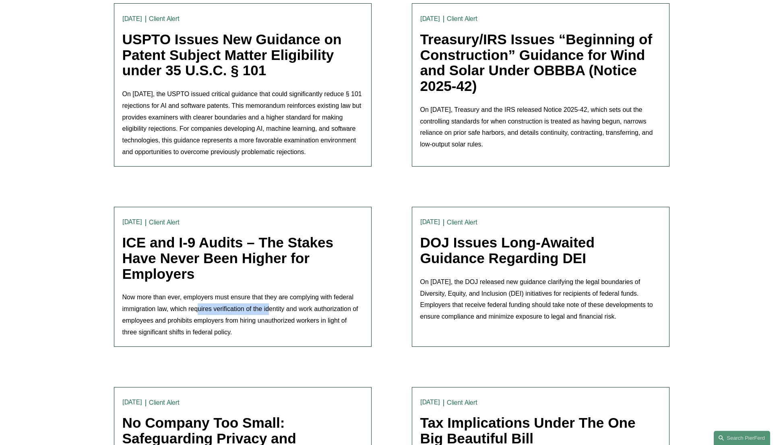
drag, startPoint x: 197, startPoint y: 308, endPoint x: 270, endPoint y: 308, distance: 72.9
click at [270, 308] on p "Now more than ever, employers must ensure that they are complying with federal …" at bounding box center [242, 315] width 241 height 46
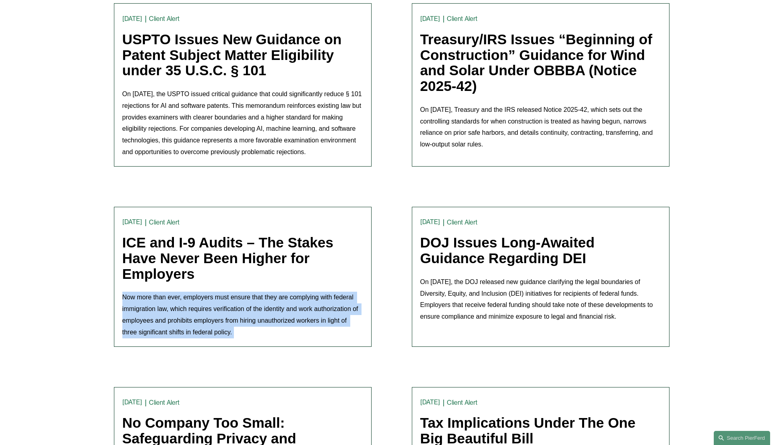
click at [270, 308] on p "Now more than ever, employers must ensure that they are complying with federal …" at bounding box center [242, 315] width 241 height 46
click at [302, 309] on p "Now more than ever, employers must ensure that they are complying with federal …" at bounding box center [242, 315] width 241 height 46
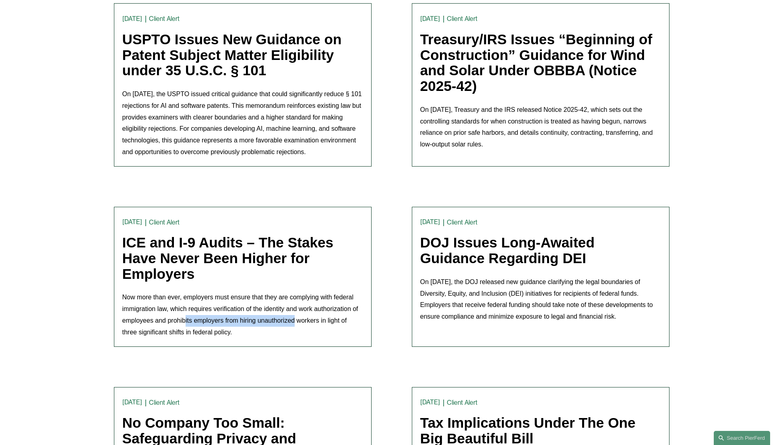
drag, startPoint x: 186, startPoint y: 320, endPoint x: 298, endPoint y: 320, distance: 111.1
click at [298, 320] on p "Now more than ever, employers must ensure that they are complying with federal …" at bounding box center [242, 315] width 241 height 46
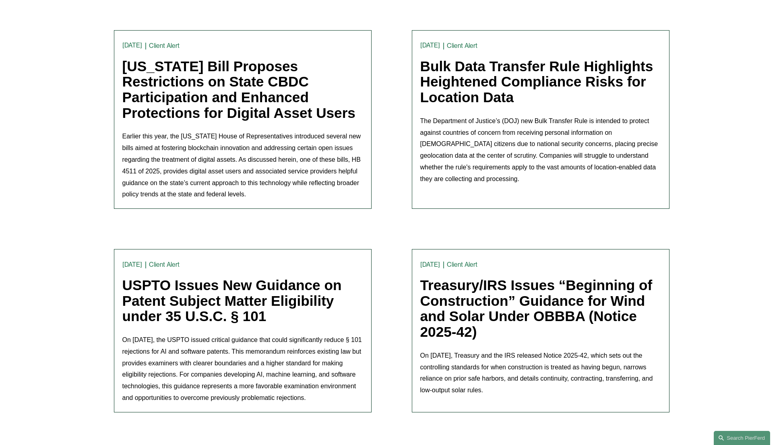
scroll to position [0, 0]
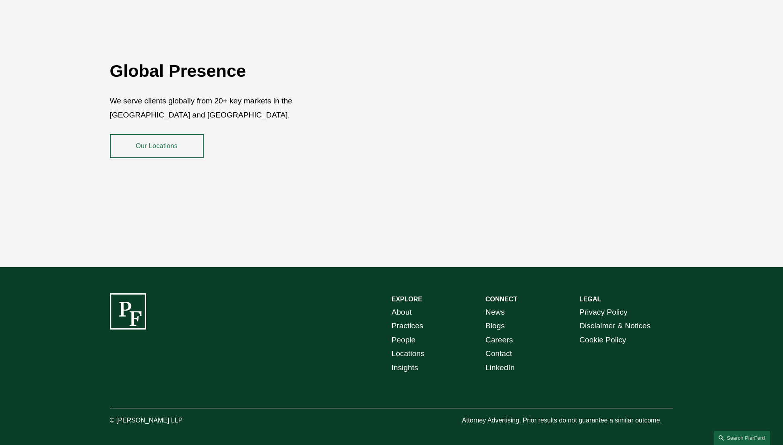
scroll to position [1469, 0]
